Goal: Navigation & Orientation: Find specific page/section

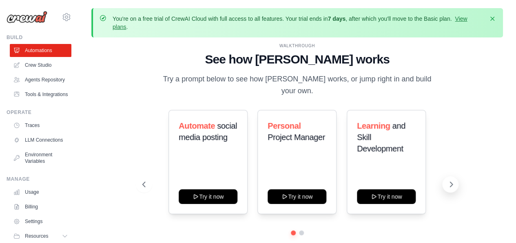
click at [454, 181] on icon at bounding box center [451, 185] width 8 height 8
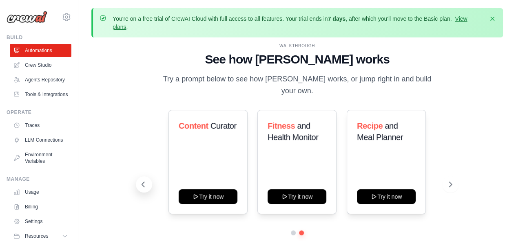
click at [143, 181] on icon at bounding box center [143, 185] width 8 height 8
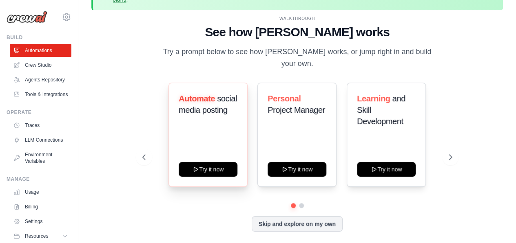
scroll to position [36, 0]
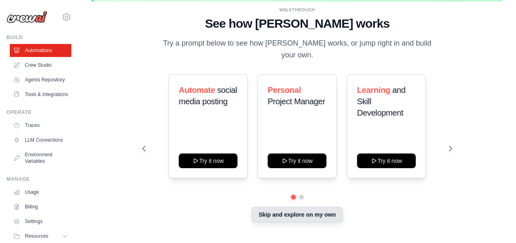
click at [294, 209] on button "Skip and explore on my own" at bounding box center [297, 214] width 91 height 15
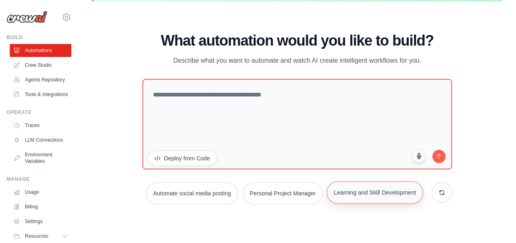
click at [373, 189] on button "Learning and Skill Development" at bounding box center [375, 192] width 96 height 22
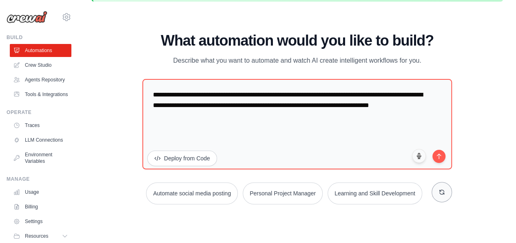
click at [434, 190] on button at bounding box center [441, 192] width 20 height 20
click at [440, 192] on icon at bounding box center [441, 192] width 7 height 7
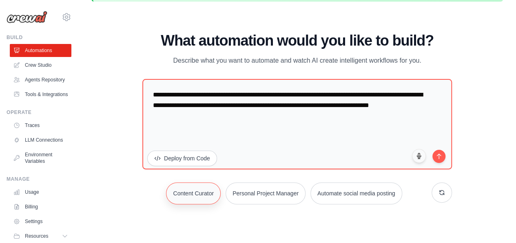
click at [193, 194] on button "Content Curator" at bounding box center [193, 194] width 55 height 22
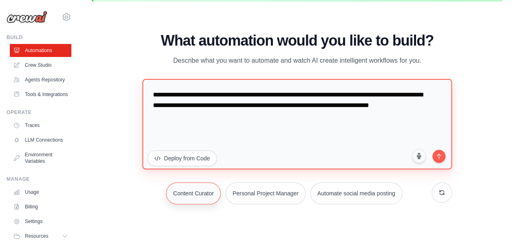
type textarea "**********"
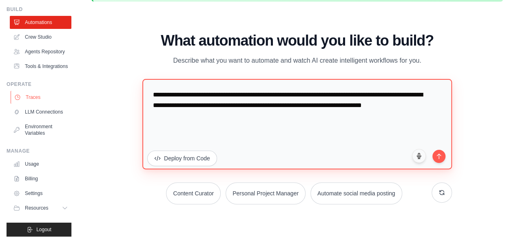
scroll to position [0, 0]
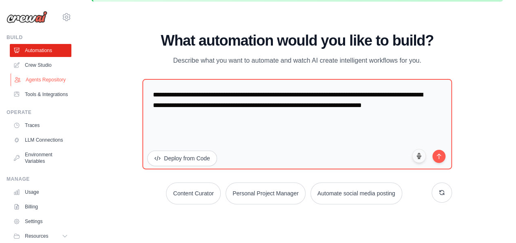
click at [23, 79] on link "Agents Repository" at bounding box center [42, 79] width 62 height 13
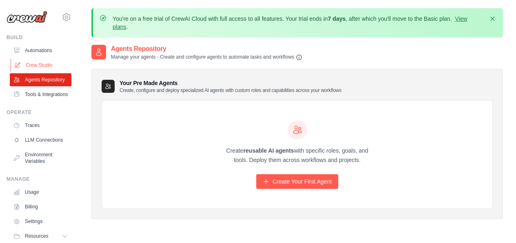
click at [45, 70] on link "Crew Studio" at bounding box center [42, 65] width 62 height 13
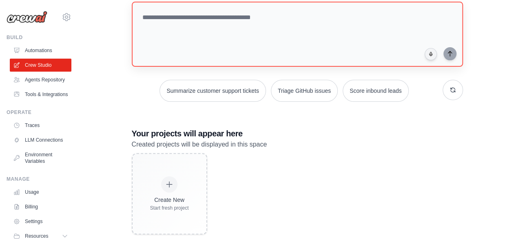
scroll to position [99, 0]
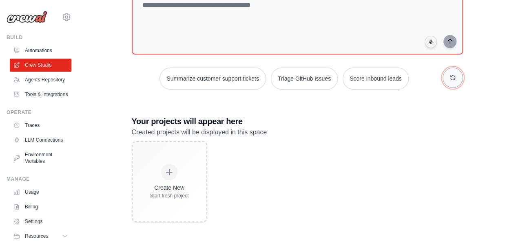
click at [448, 81] on button "button" at bounding box center [452, 78] width 20 height 20
click at [458, 78] on button "button" at bounding box center [452, 78] width 20 height 20
click at [444, 80] on button "button" at bounding box center [452, 78] width 20 height 20
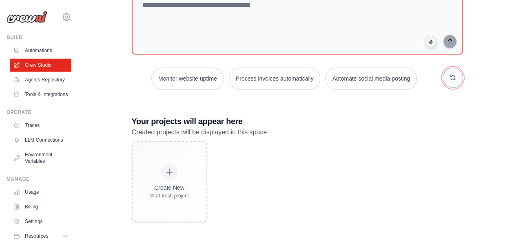
click at [444, 80] on button "button" at bounding box center [452, 78] width 20 height 20
click at [42, 49] on link "Automations" at bounding box center [42, 50] width 62 height 13
